Goal: Transaction & Acquisition: Purchase product/service

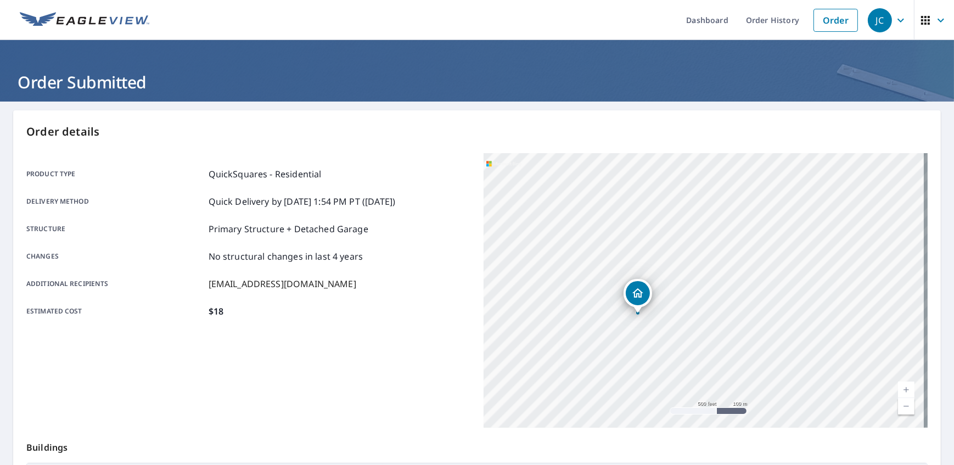
scroll to position [181, 0]
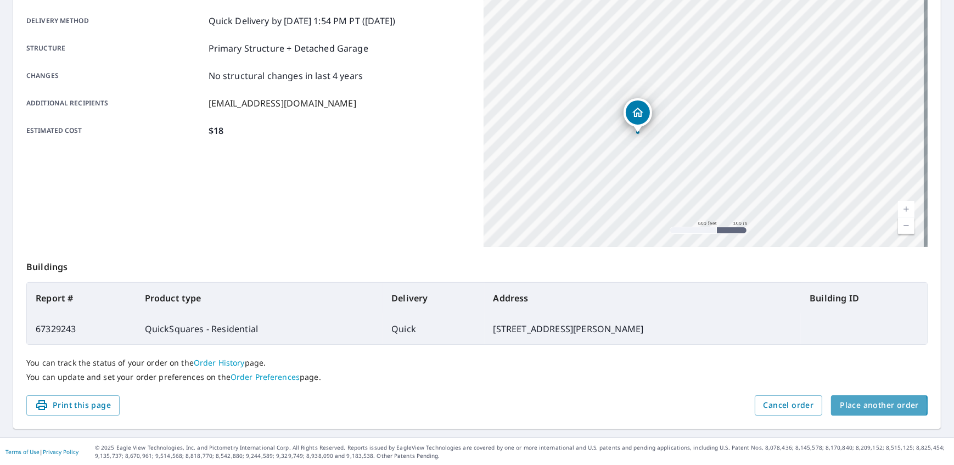
click at [845, 406] on span "Place another order" at bounding box center [879, 405] width 79 height 14
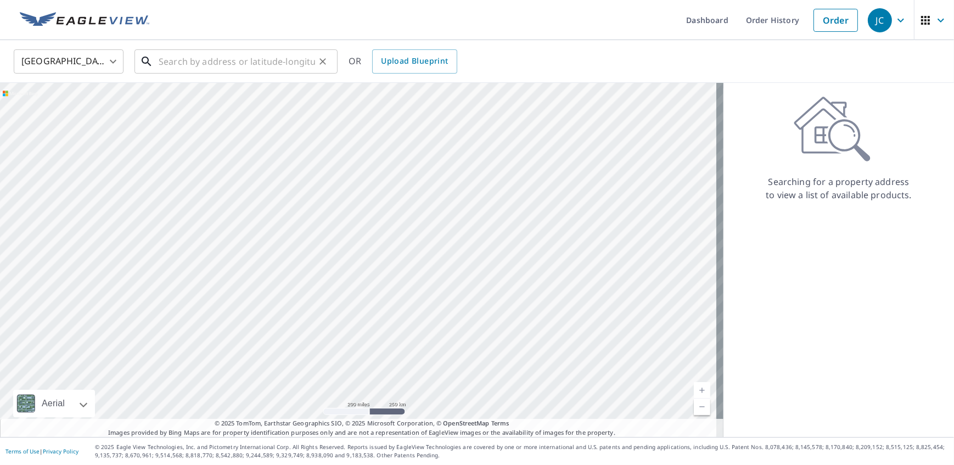
click at [187, 61] on input "text" at bounding box center [237, 61] width 156 height 31
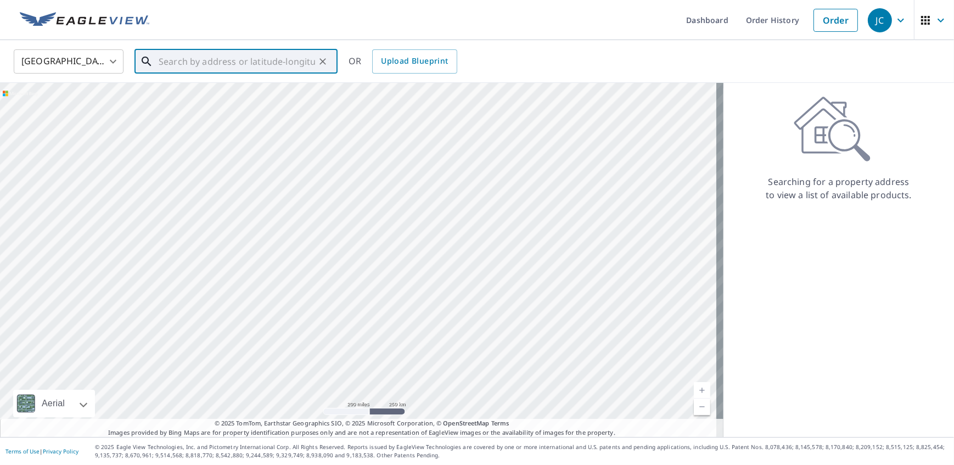
paste input "[STREET_ADDRESS]"
click at [175, 93] on span "[STREET_ADDRESS]" at bounding box center [242, 93] width 172 height 13
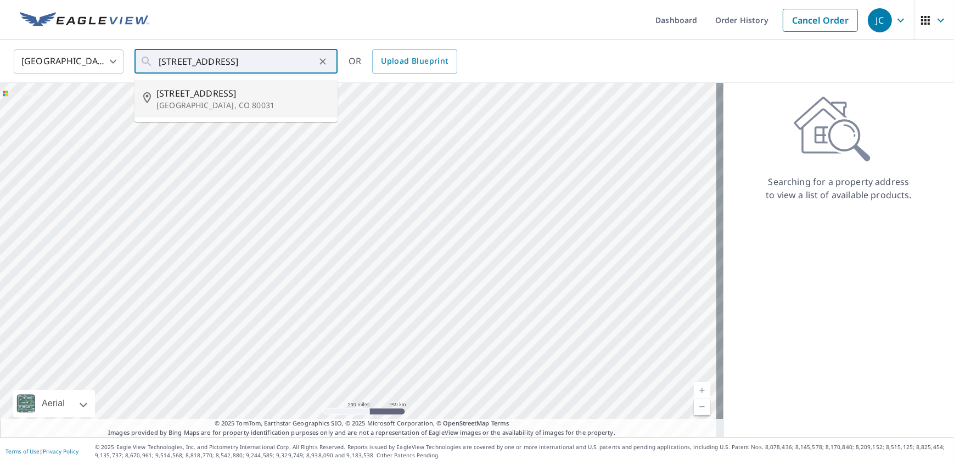
type input "[STREET_ADDRESS]"
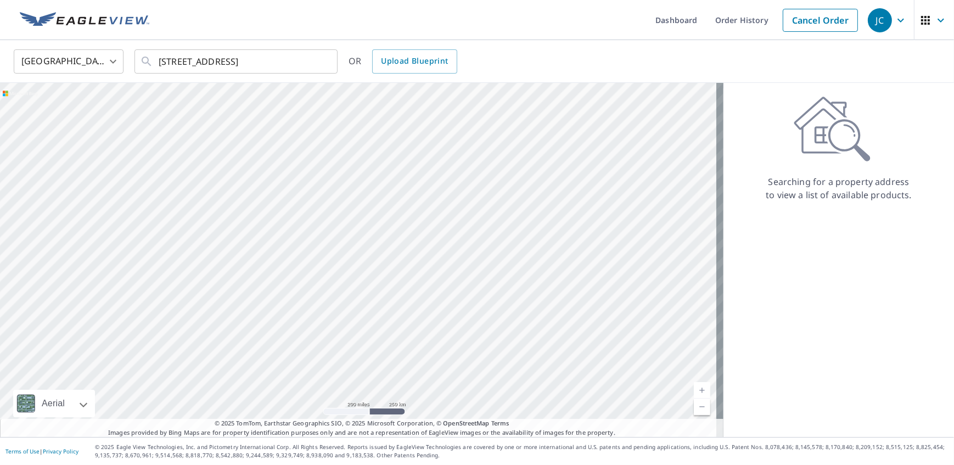
scroll to position [0, 0]
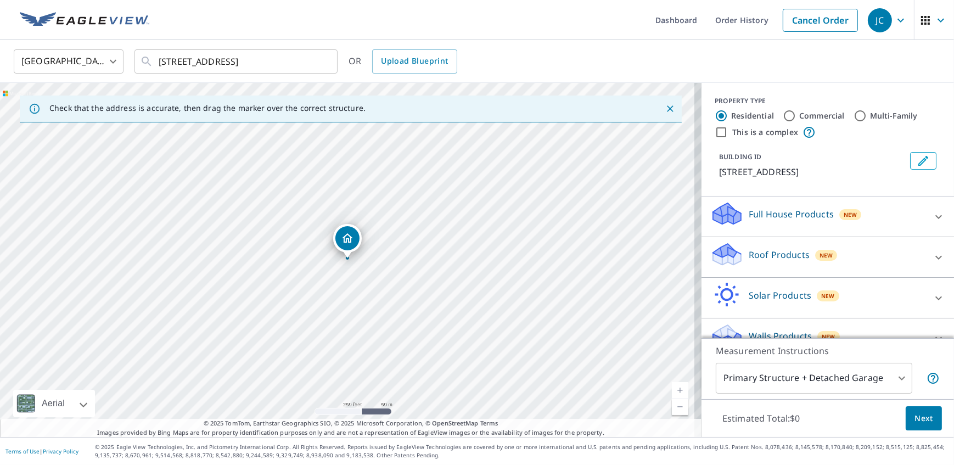
click at [932, 255] on icon at bounding box center [938, 257] width 13 height 13
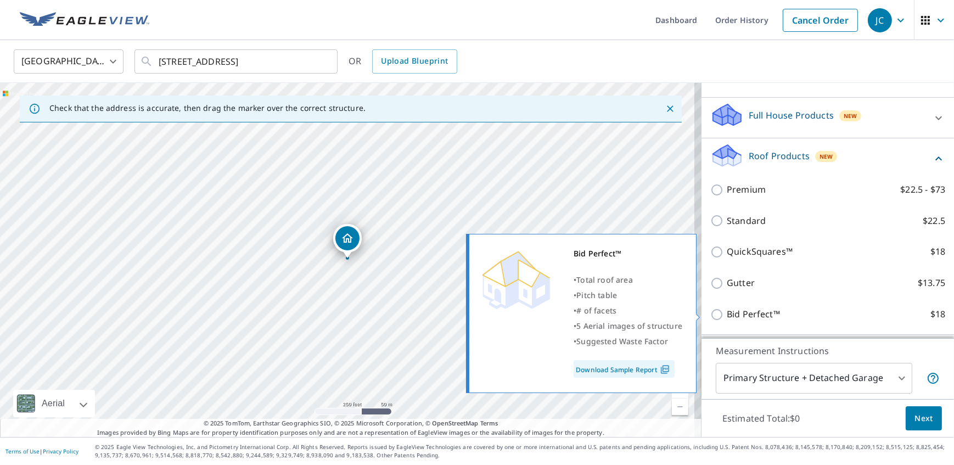
scroll to position [99, 0]
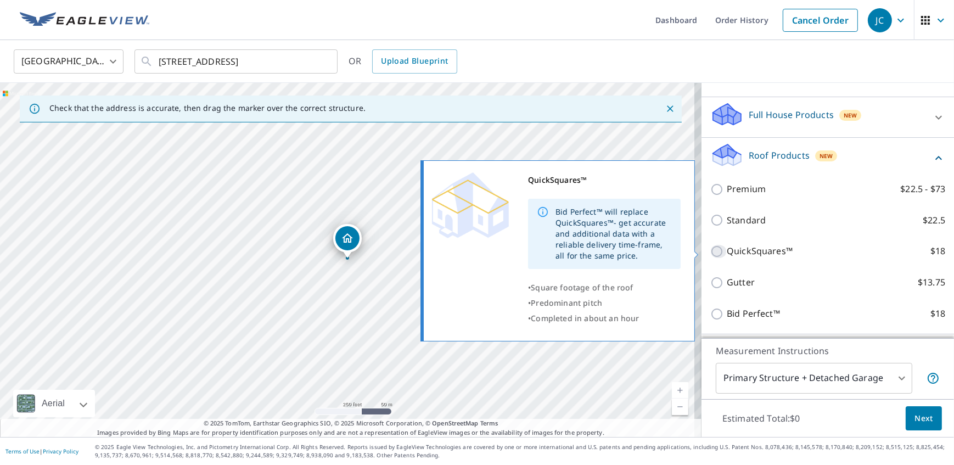
click at [712, 250] on input "QuickSquares™ $18" at bounding box center [718, 251] width 16 height 13
checkbox input "true"
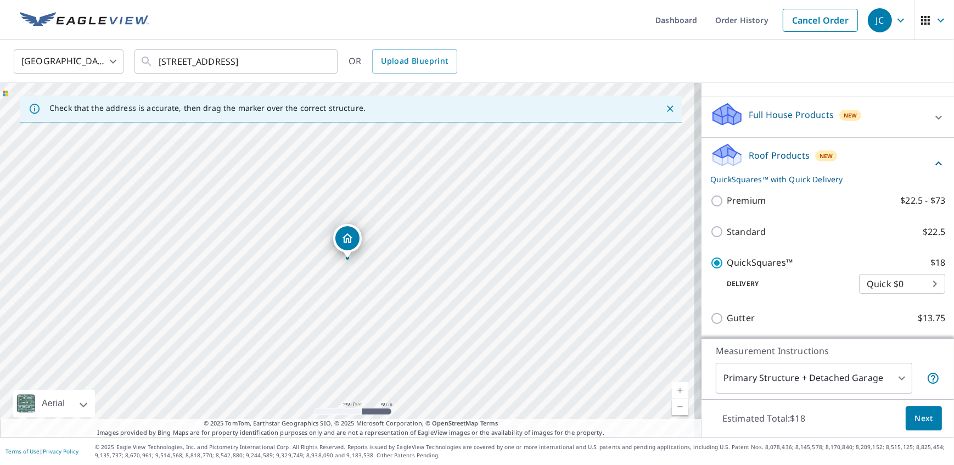
click at [906, 419] on button "Next" at bounding box center [924, 418] width 36 height 25
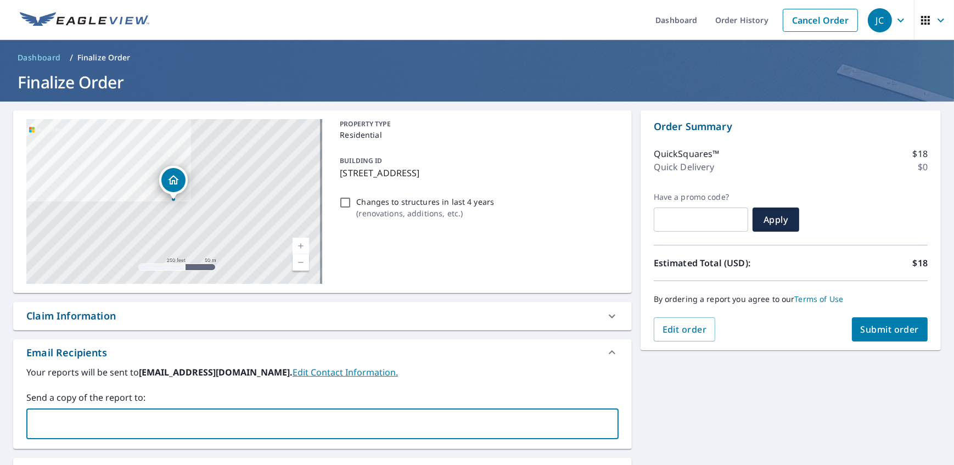
click at [72, 421] on input "text" at bounding box center [314, 423] width 566 height 21
type input "[PERSON_NAME][EMAIL_ADDRESS][DOMAIN_NAME]"
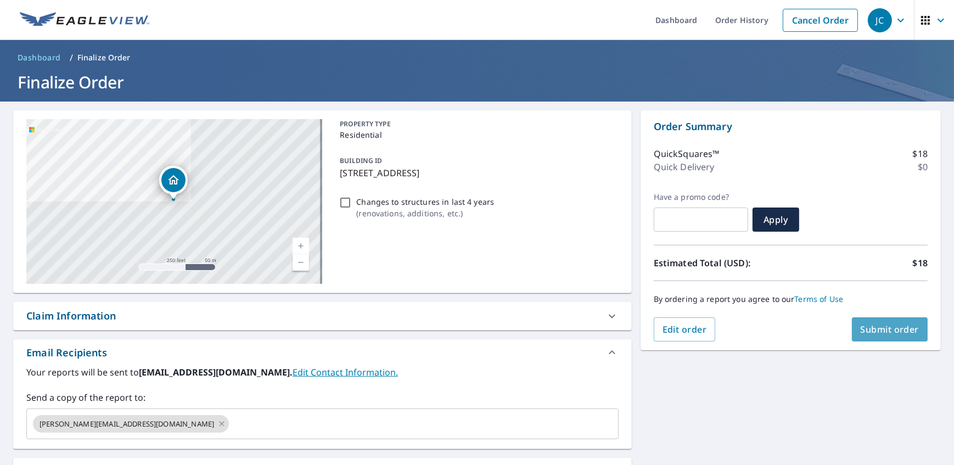
click at [861, 332] on span "Submit order" at bounding box center [890, 329] width 59 height 12
checkbox input "true"
